Goal: Find specific page/section: Find specific page/section

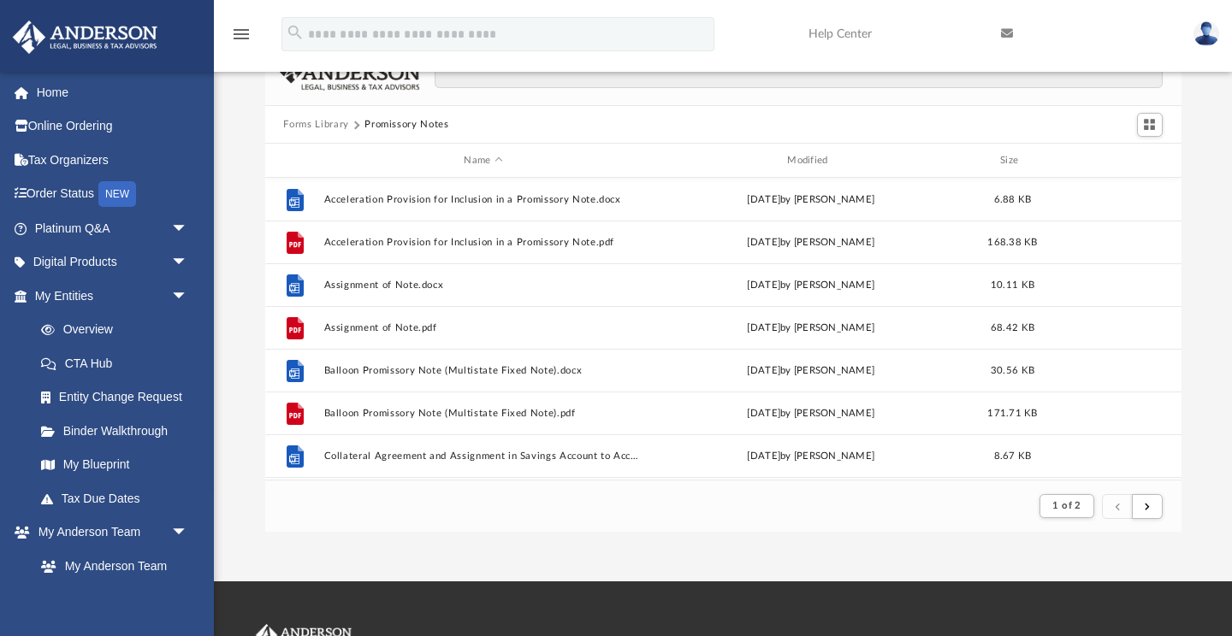
scroll to position [336, 916]
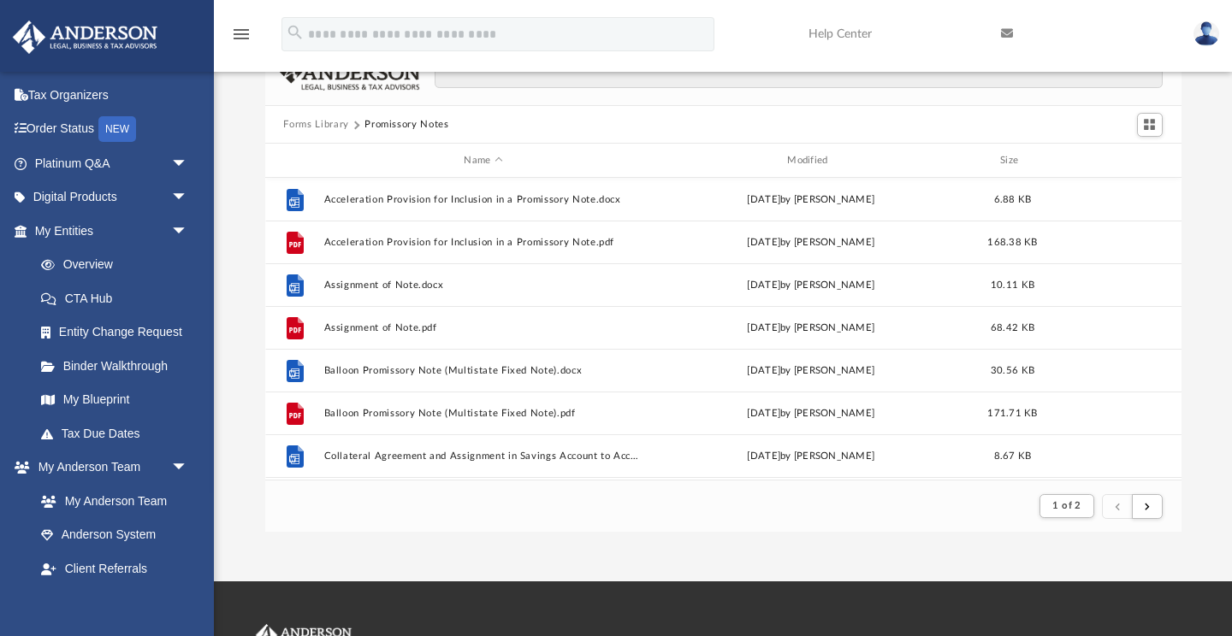
click at [329, 126] on button "Forms Library" at bounding box center [315, 124] width 65 height 15
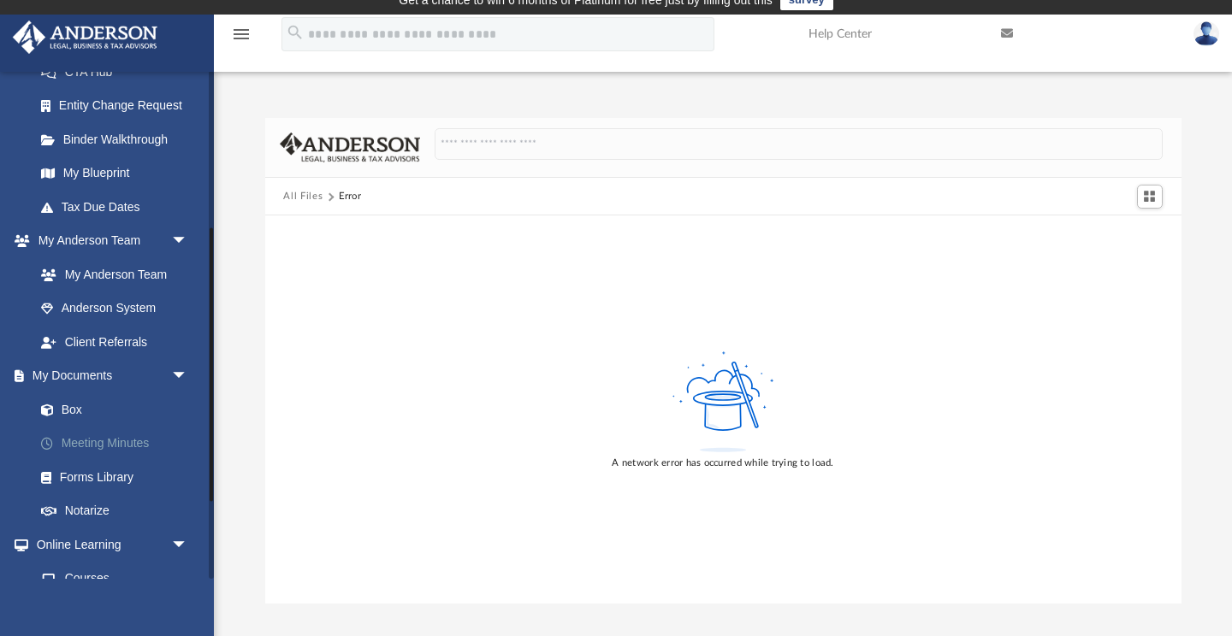
scroll to position [305, 0]
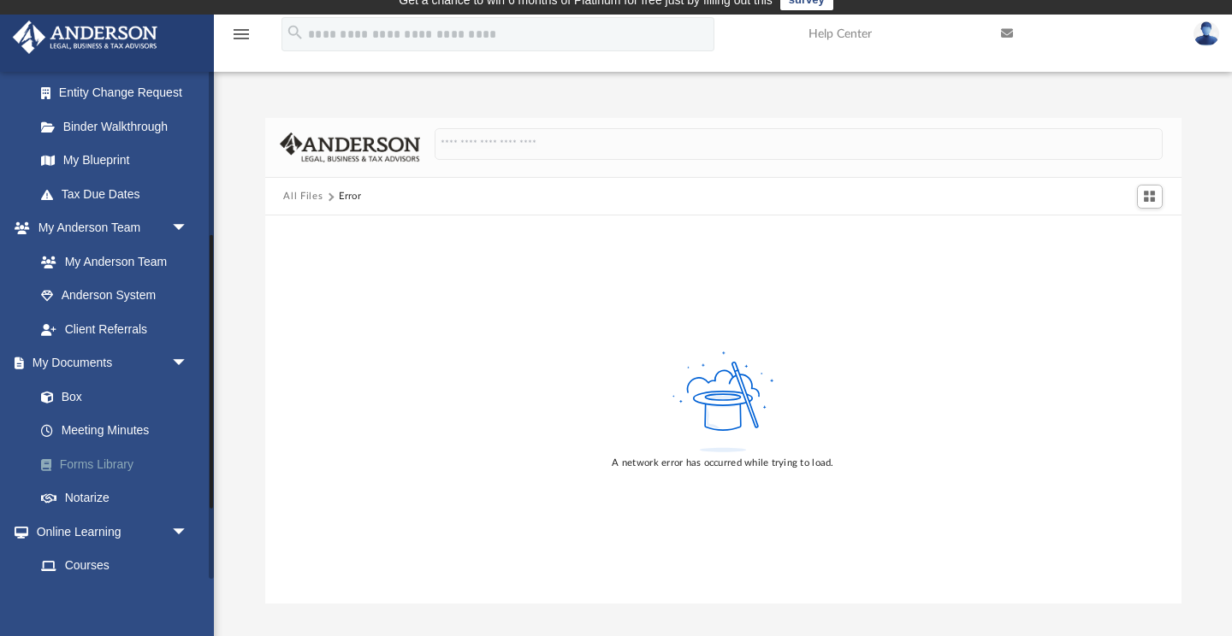
click at [121, 458] on link "Forms Library" at bounding box center [119, 464] width 190 height 34
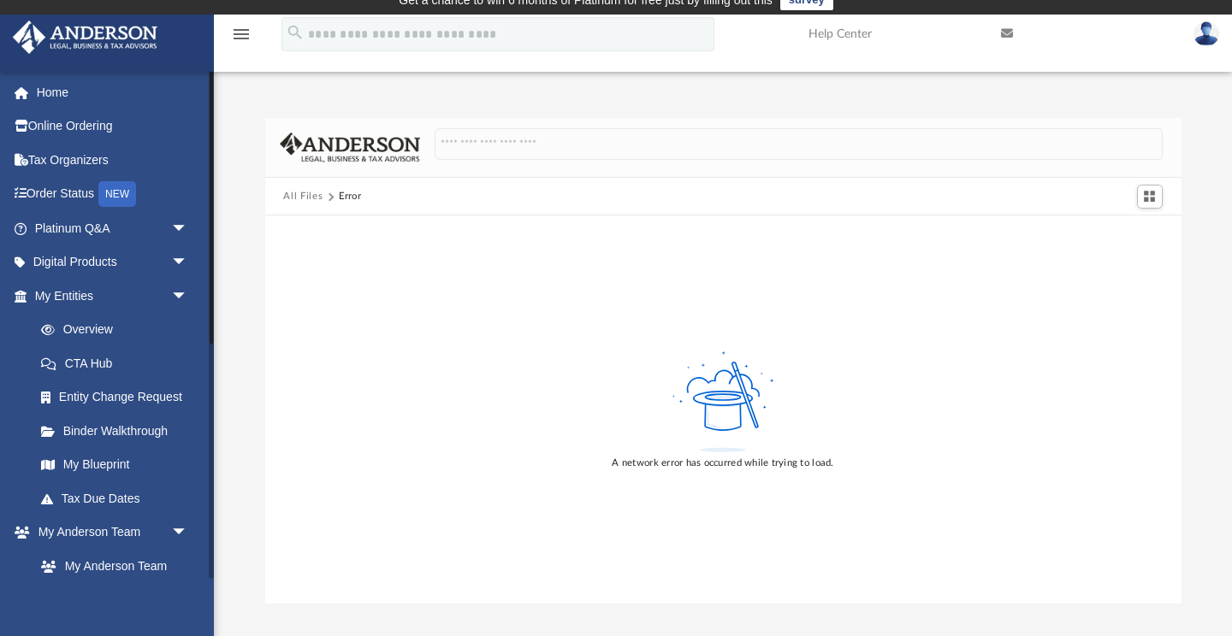
scroll to position [0, 0]
click at [96, 235] on link "Platinum Q&A arrow_drop_down" at bounding box center [113, 228] width 202 height 34
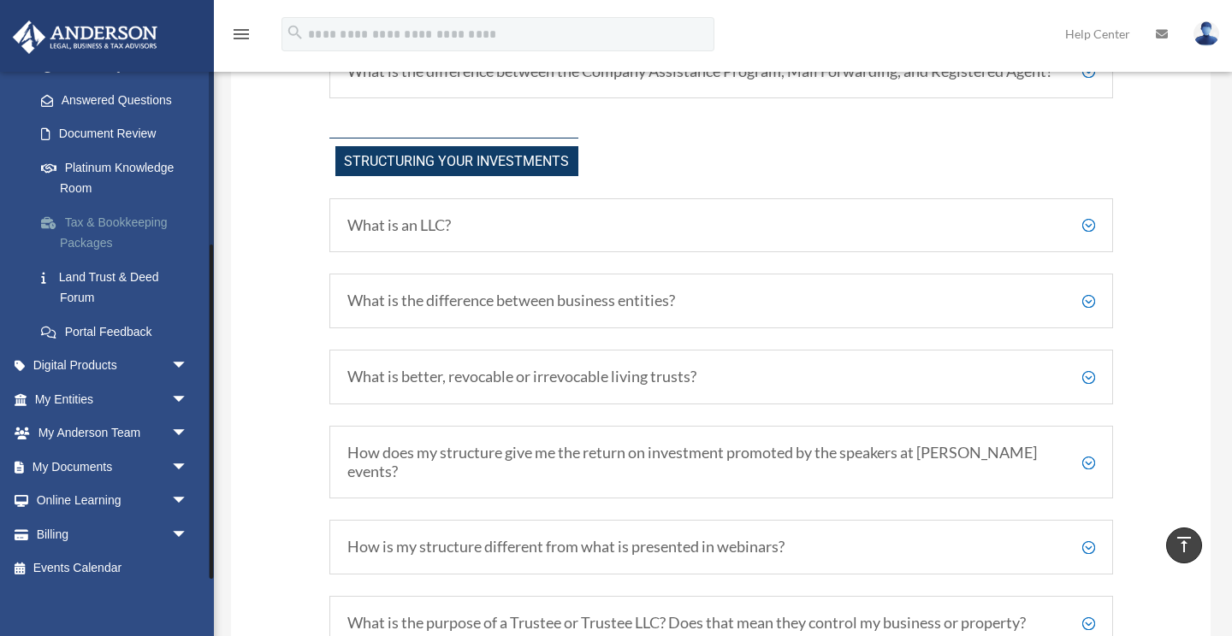
scroll to position [813, 0]
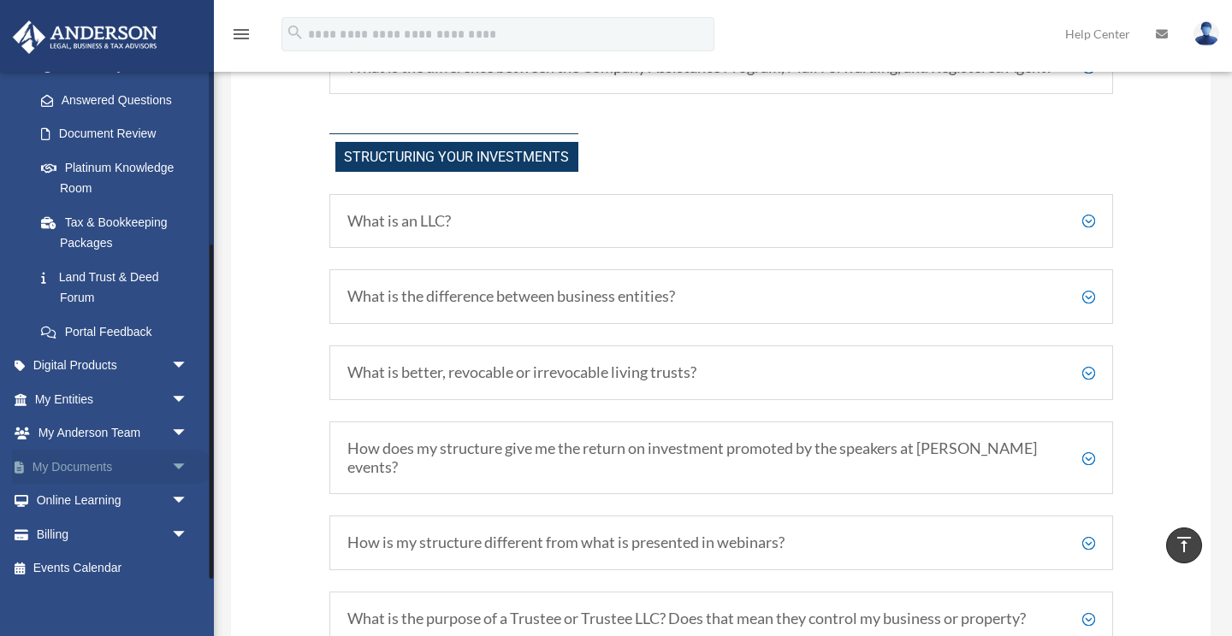
click at [176, 457] on span "arrow_drop_down" at bounding box center [188, 467] width 34 height 35
click at [103, 561] on link "Forms Library" at bounding box center [119, 569] width 190 height 34
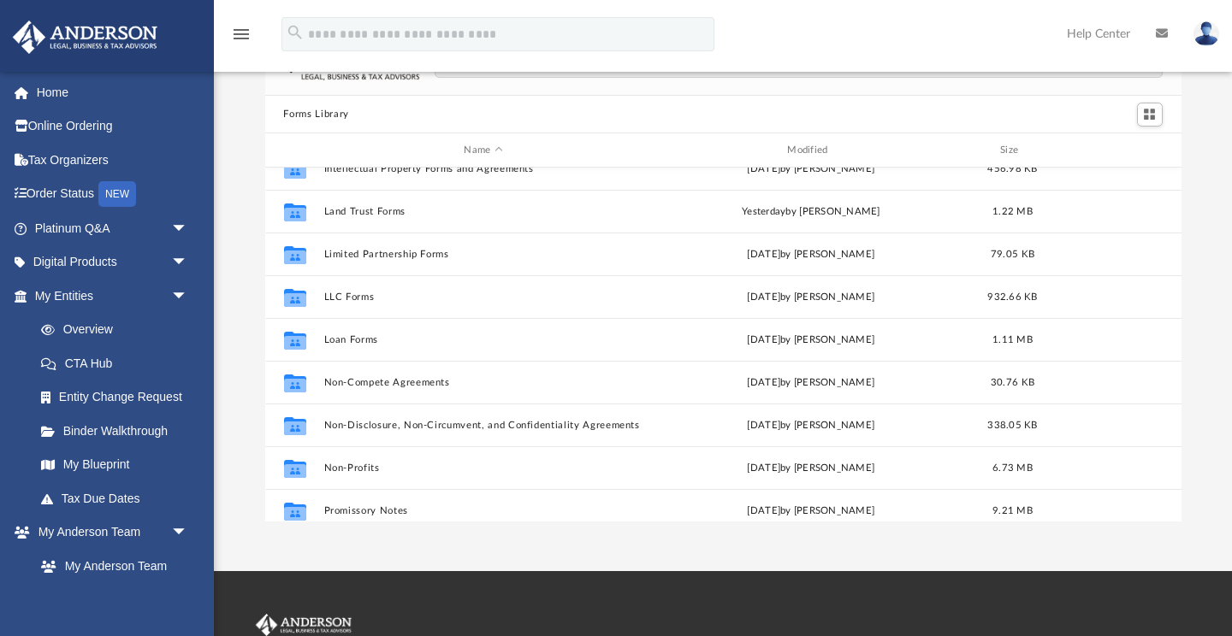
scroll to position [701, 0]
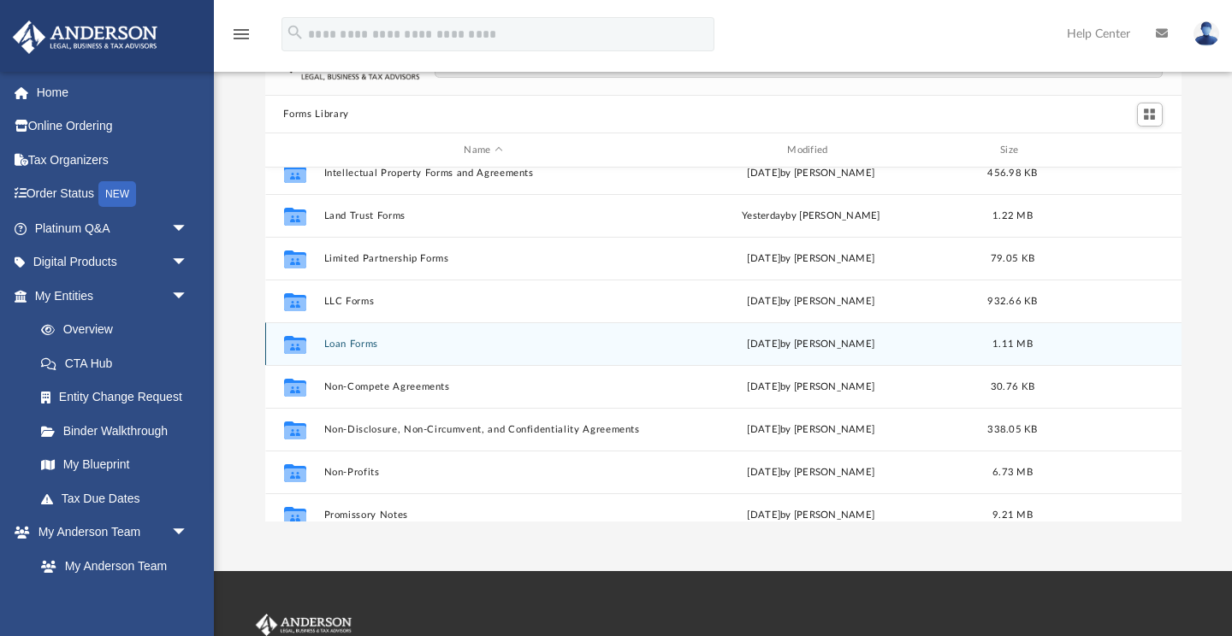
click at [365, 347] on button "Loan Forms" at bounding box center [483, 344] width 320 height 11
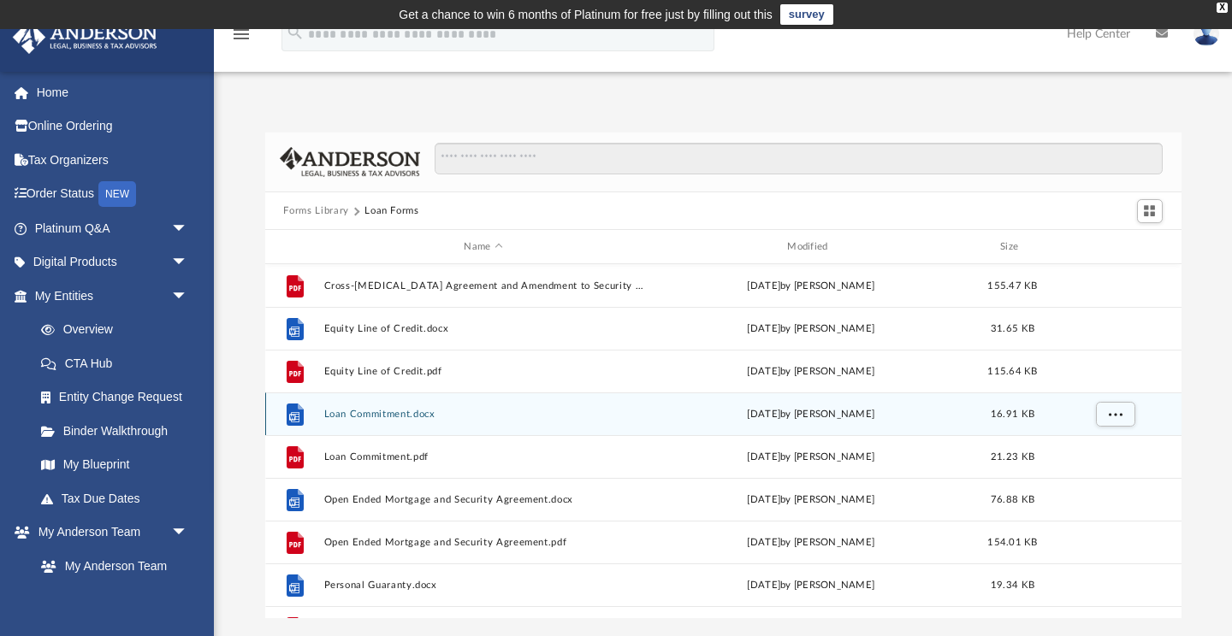
scroll to position [0, 0]
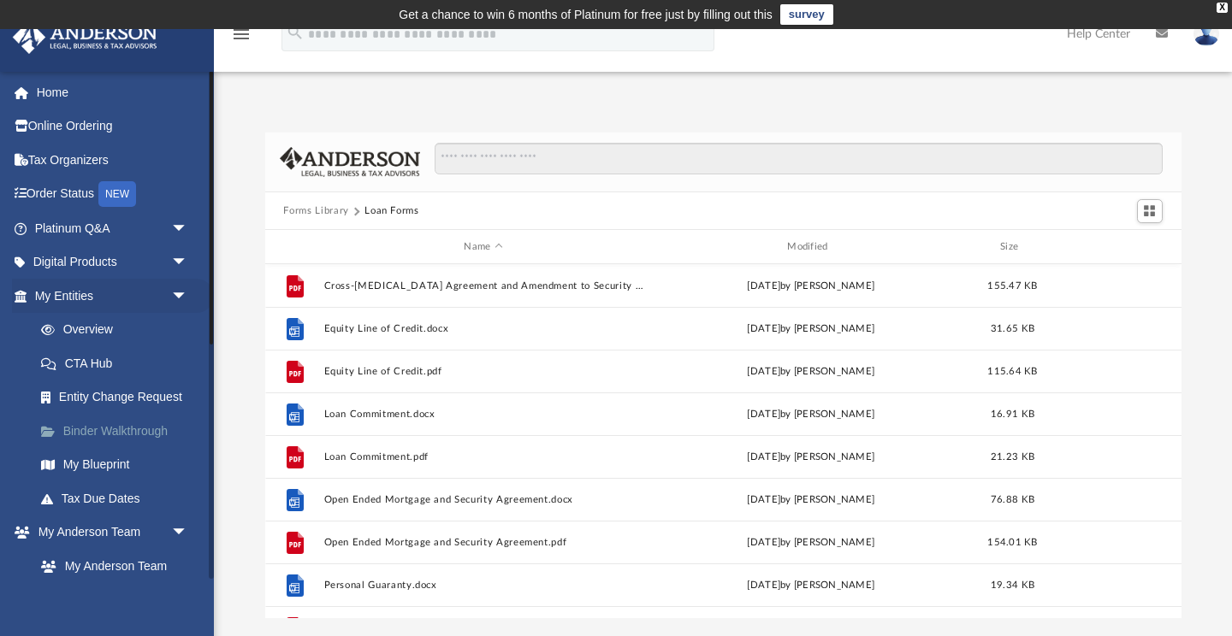
click at [161, 430] on link "Binder Walkthrough" at bounding box center [119, 431] width 190 height 34
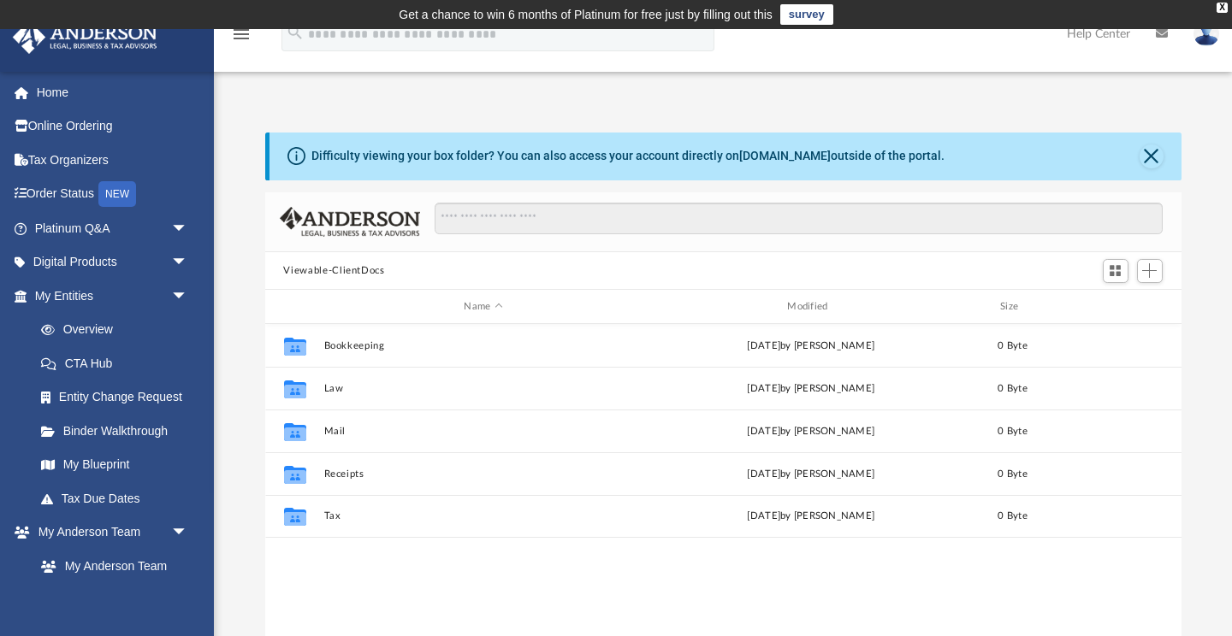
scroll to position [389, 916]
click at [178, 223] on span "arrow_drop_down" at bounding box center [188, 228] width 34 height 35
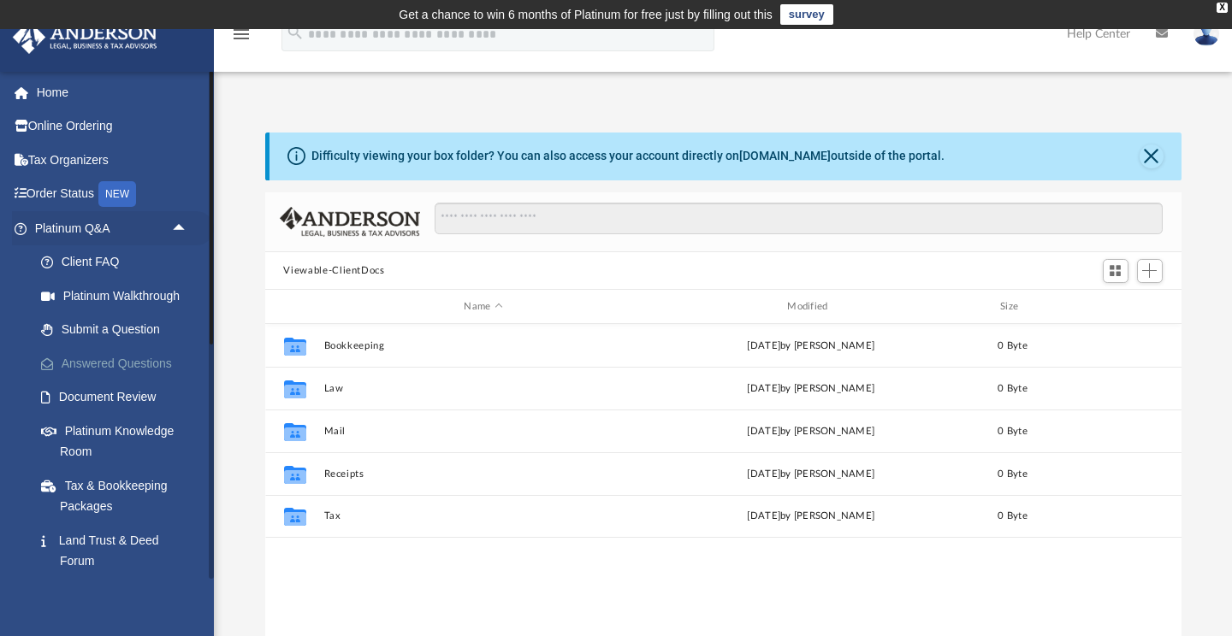
click at [104, 363] on link "Answered Questions" at bounding box center [119, 363] width 190 height 34
